Goal: Task Accomplishment & Management: Manage account settings

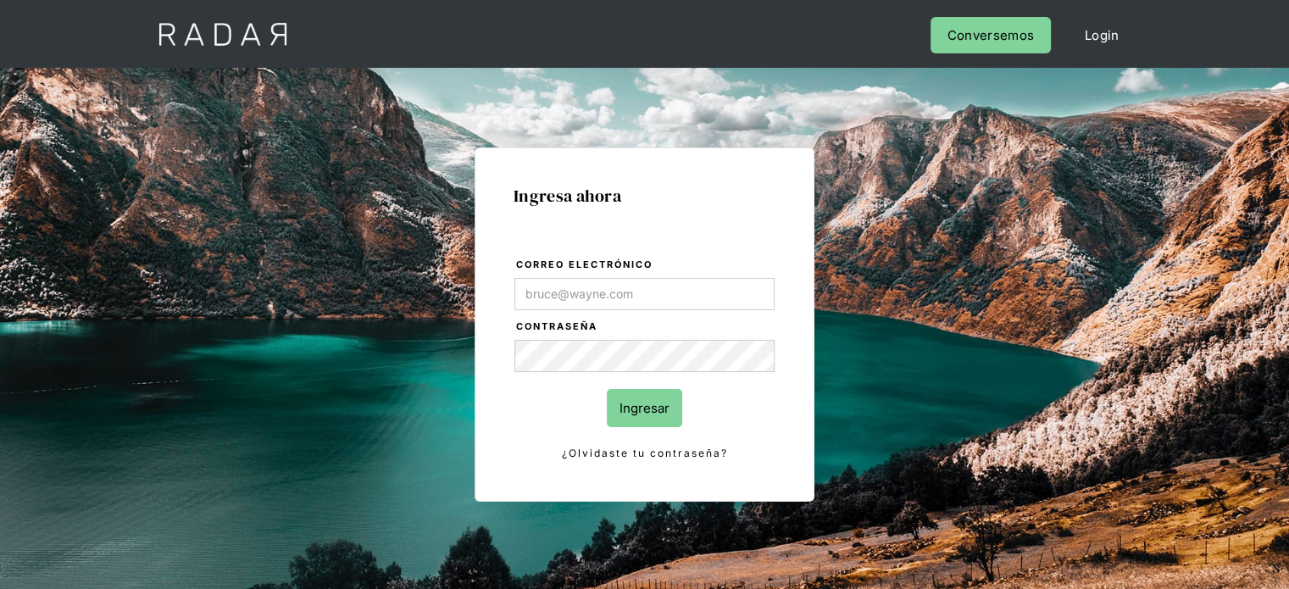
click at [570, 294] on input "Correo electrónico" at bounding box center [645, 294] width 260 height 32
type input "[EMAIL_ADDRESS][DOMAIN_NAME]"
click at [636, 406] on input "Ingresar" at bounding box center [644, 408] width 75 height 38
